Goal: Task Accomplishment & Management: Complete application form

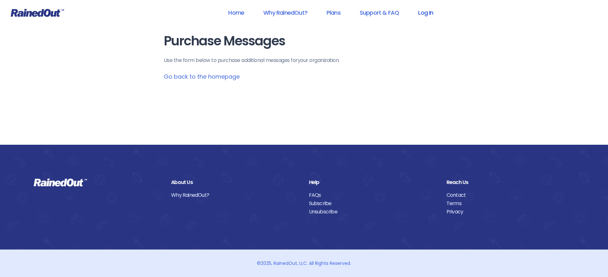
click at [421, 12] on link "Log In" at bounding box center [426, 12] width 32 height 14
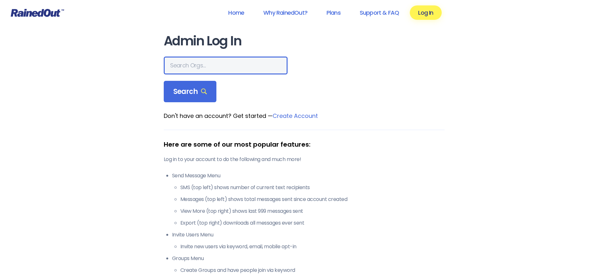
click at [199, 68] on input "text" at bounding box center [226, 65] width 124 height 18
type input "the heights g"
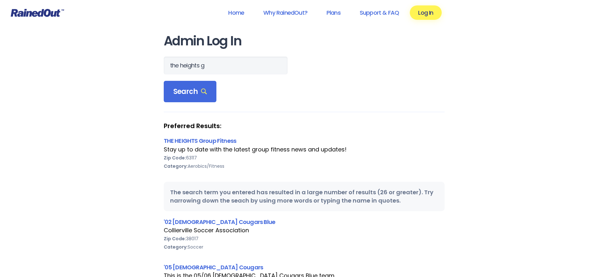
click at [209, 145] on div "Stay up to date with the latest group fitness news and updates!" at bounding box center [304, 149] width 281 height 8
click at [208, 140] on link "THE HEIGHTS Group Fitness" at bounding box center [200, 141] width 73 height 8
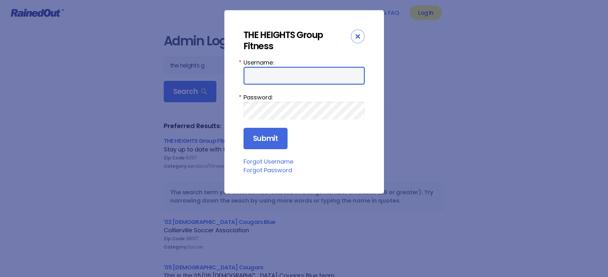
click at [260, 76] on input "Username:" at bounding box center [304, 76] width 121 height 18
type input "jturek"
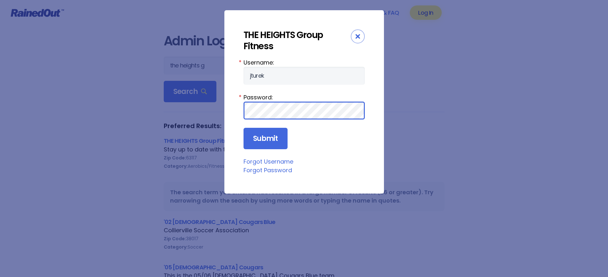
click at [244, 128] on input "Submit" at bounding box center [266, 139] width 44 height 22
